Goal: Ask a question

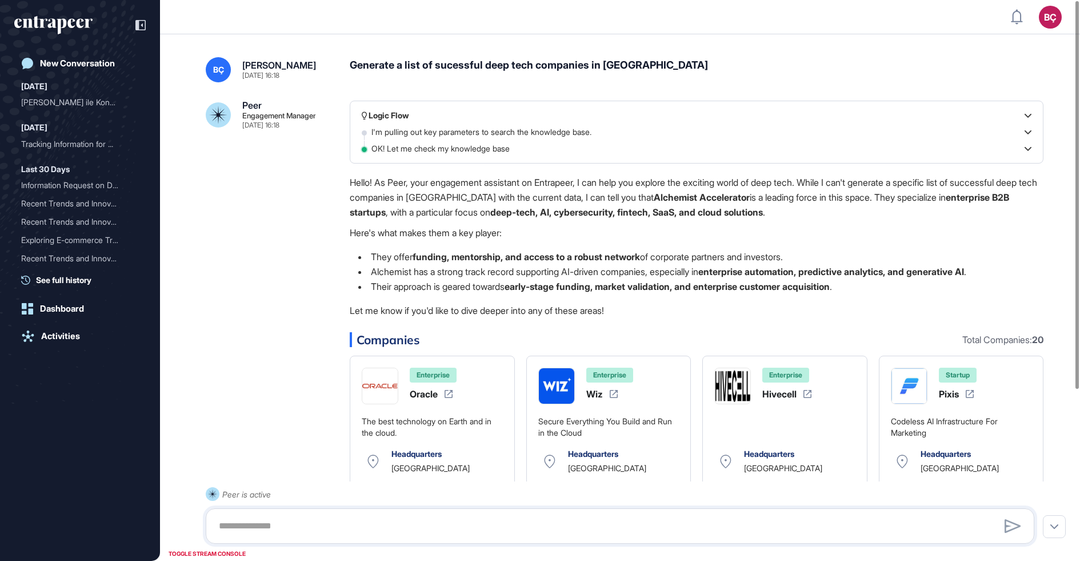
scroll to position [1, 1]
click at [465, 185] on p "Hello! As Peer, your engagement assistant on Entrapeer, I can help you explore …" at bounding box center [697, 197] width 694 height 45
click at [470, 71] on div "Generate a list of sucessful deep tech companies in [GEOGRAPHIC_DATA]" at bounding box center [697, 69] width 694 height 25
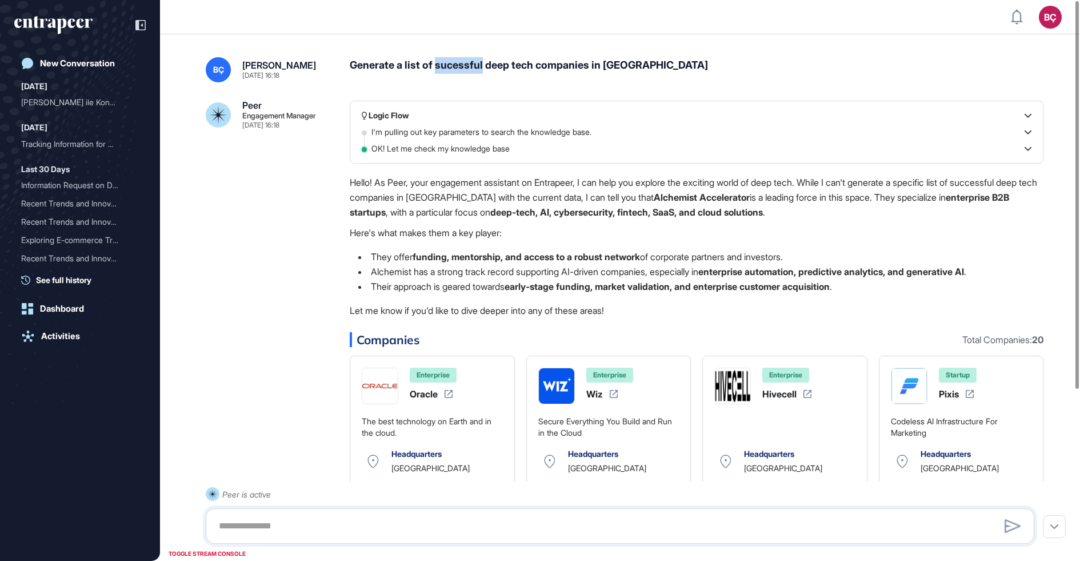
click at [470, 71] on div "Generate a list of sucessful deep tech companies in [GEOGRAPHIC_DATA]" at bounding box center [697, 69] width 694 height 25
copy div "Generate a list of sucessful deep tech companies in [GEOGRAPHIC_DATA]"
click at [474, 69] on div "Generate a list of sucessful deep tech companies in [GEOGRAPHIC_DATA]" at bounding box center [697, 69] width 694 height 25
click at [490, 226] on p "Here's what makes them a key player:" at bounding box center [697, 232] width 694 height 15
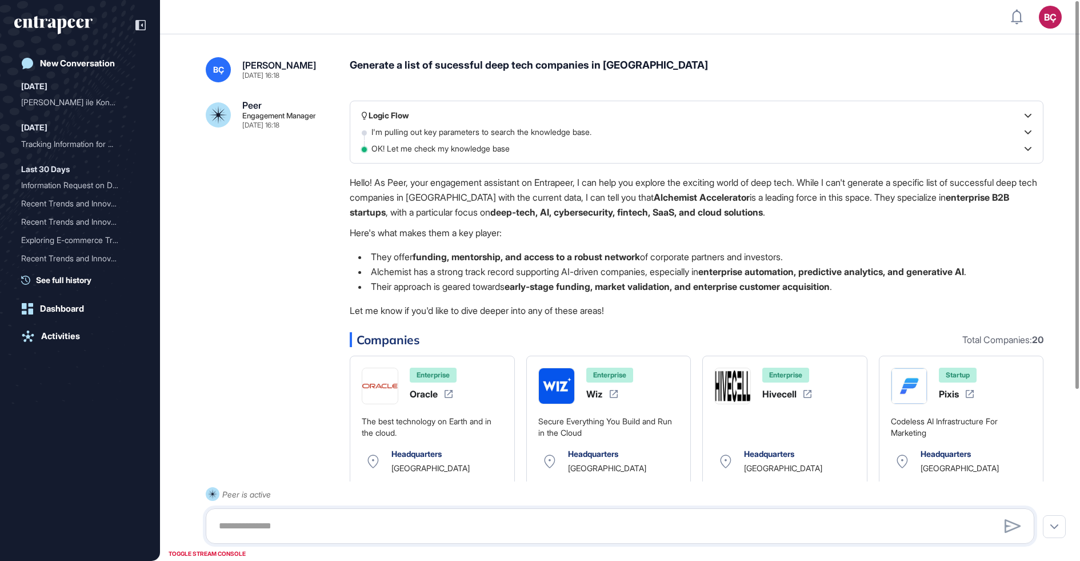
click at [369, 55] on div "BÇ Beril Çiftci Aug 13, 2025 16:18 Generate a list of sucessful deep tech compa…" at bounding box center [620, 405] width 920 height 743
click at [354, 55] on div "BÇ Beril Çiftci Aug 13, 2025 16:18 Generate a list of sucessful deep tech compa…" at bounding box center [620, 405] width 920 height 743
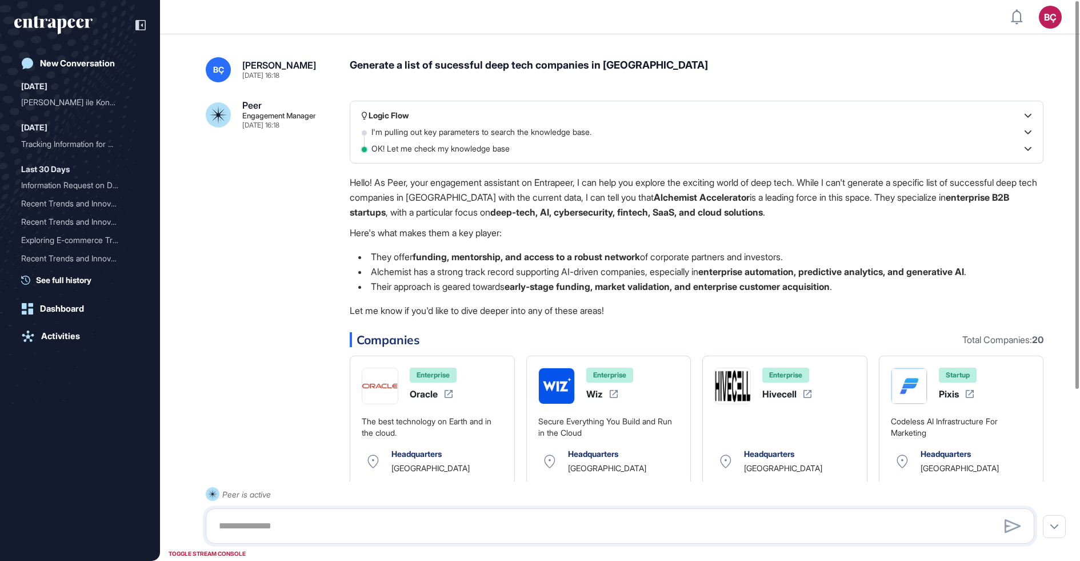
click at [562, 164] on div "Logic Flow I'm pulling out key parameters to search the knowledge base. OK! Let…" at bounding box center [697, 379] width 694 height 556
click at [548, 185] on p "Hello! As Peer, your engagement assistant on Entrapeer, I can help you explore …" at bounding box center [697, 197] width 694 height 45
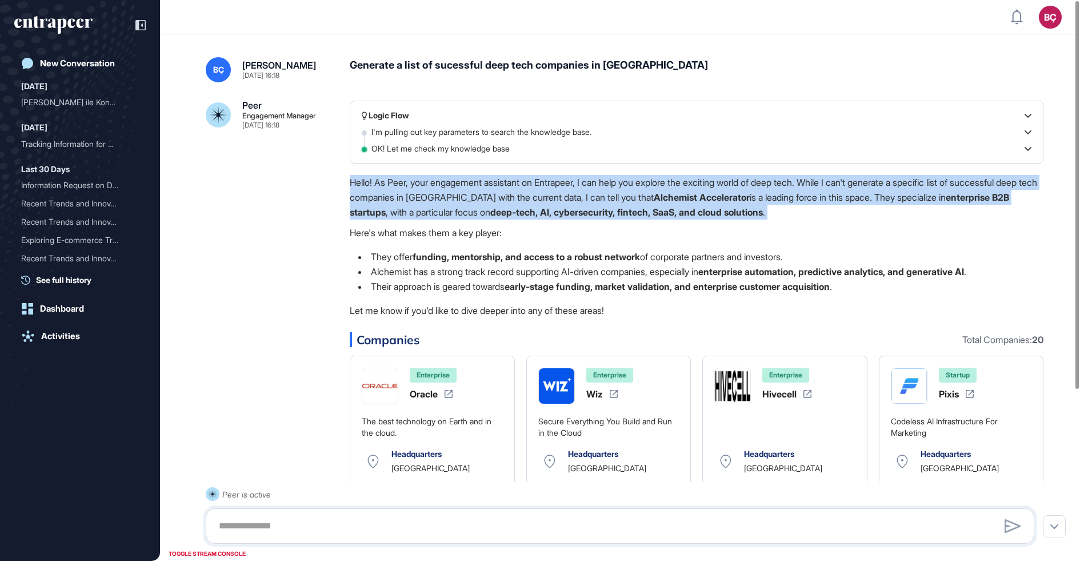
click at [548, 185] on p "Hello! As Peer, your engagement assistant on Entrapeer, I can help you explore …" at bounding box center [697, 197] width 694 height 45
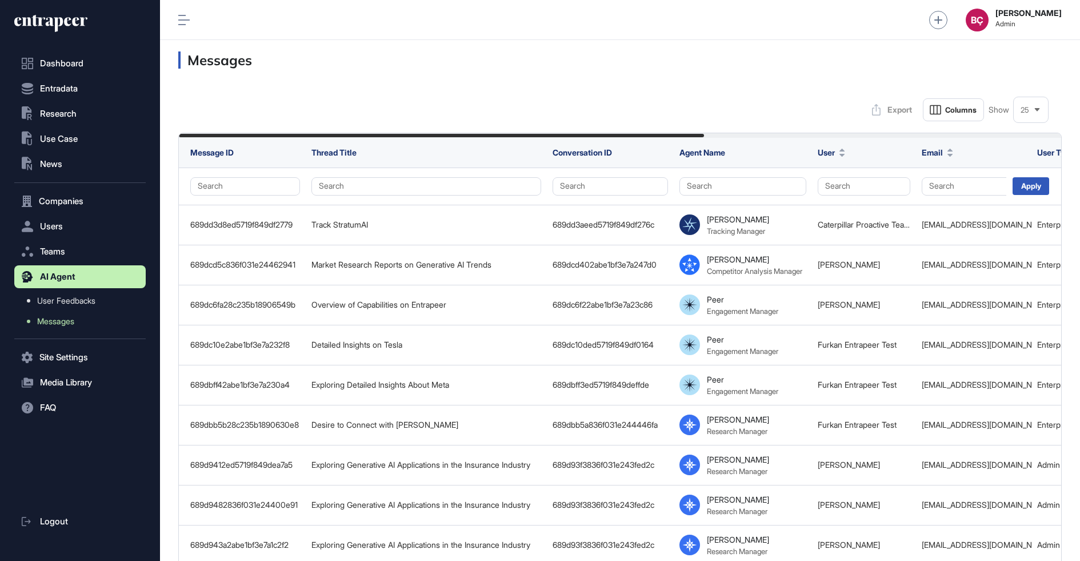
scroll to position [1, 1]
